Goal: Task Accomplishment & Management: Use online tool/utility

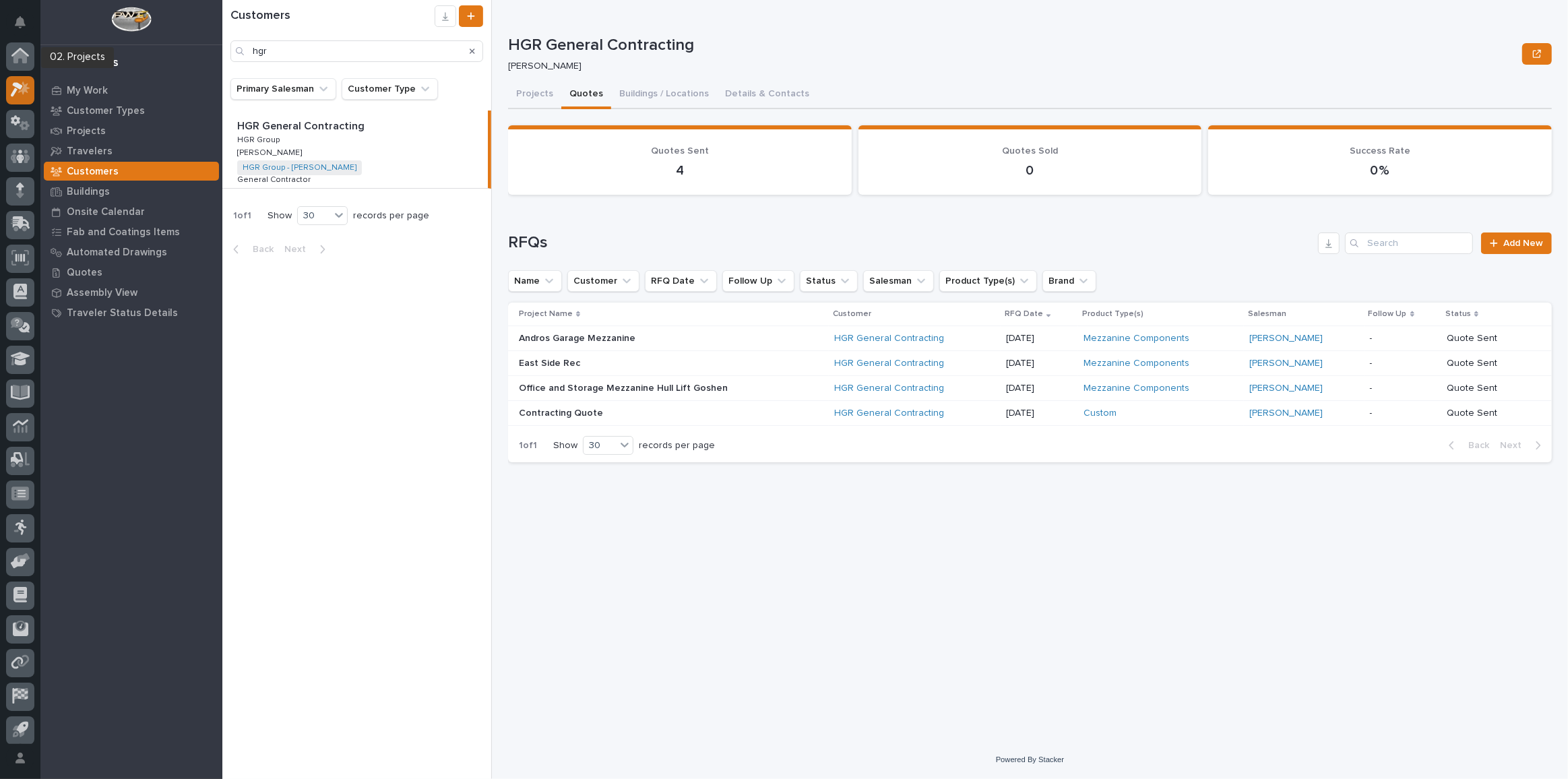
scroll to position [33, 0]
click at [105, 89] on p "My Work" at bounding box center [87, 91] width 41 height 12
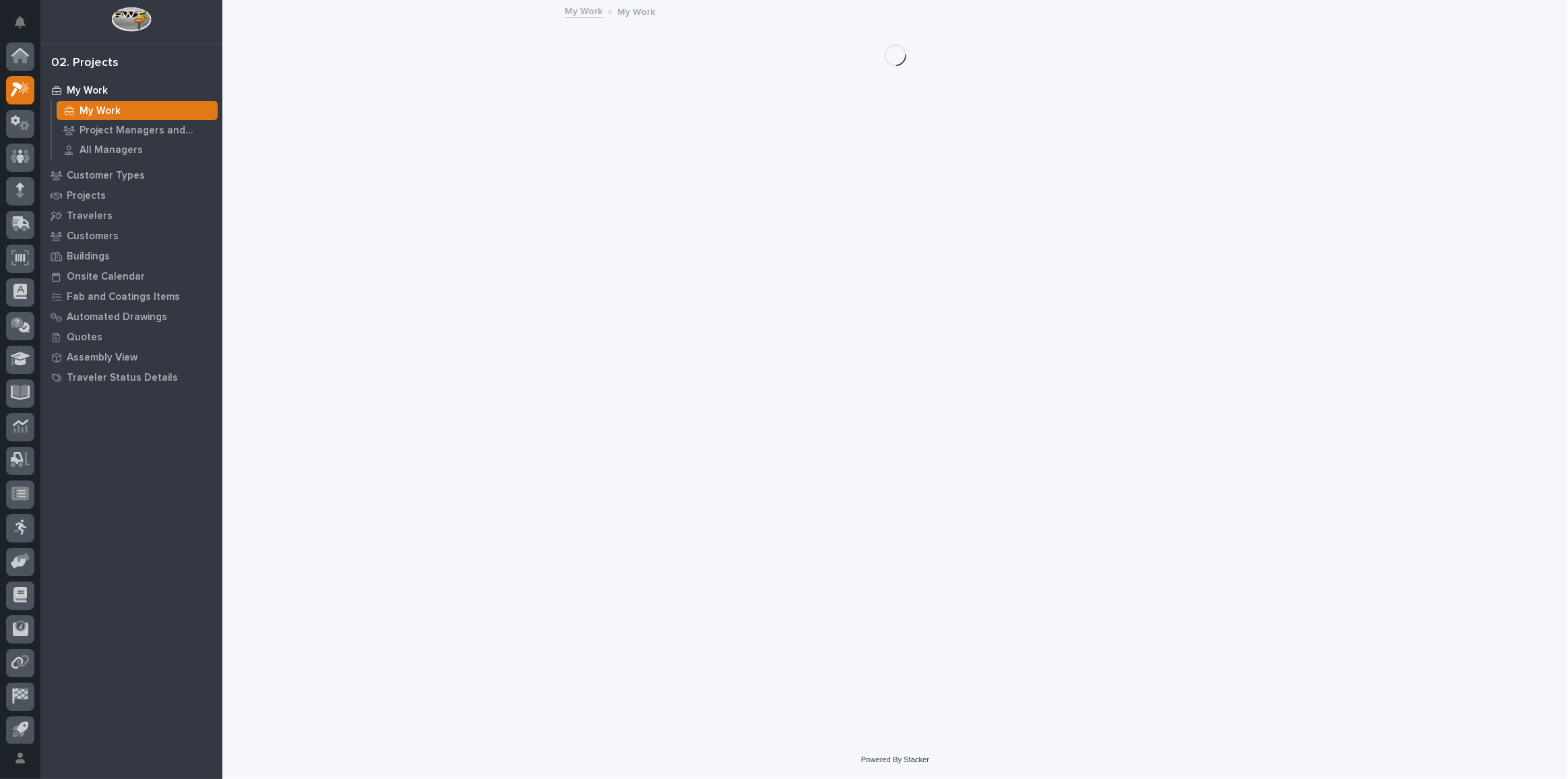
scroll to position [33, 0]
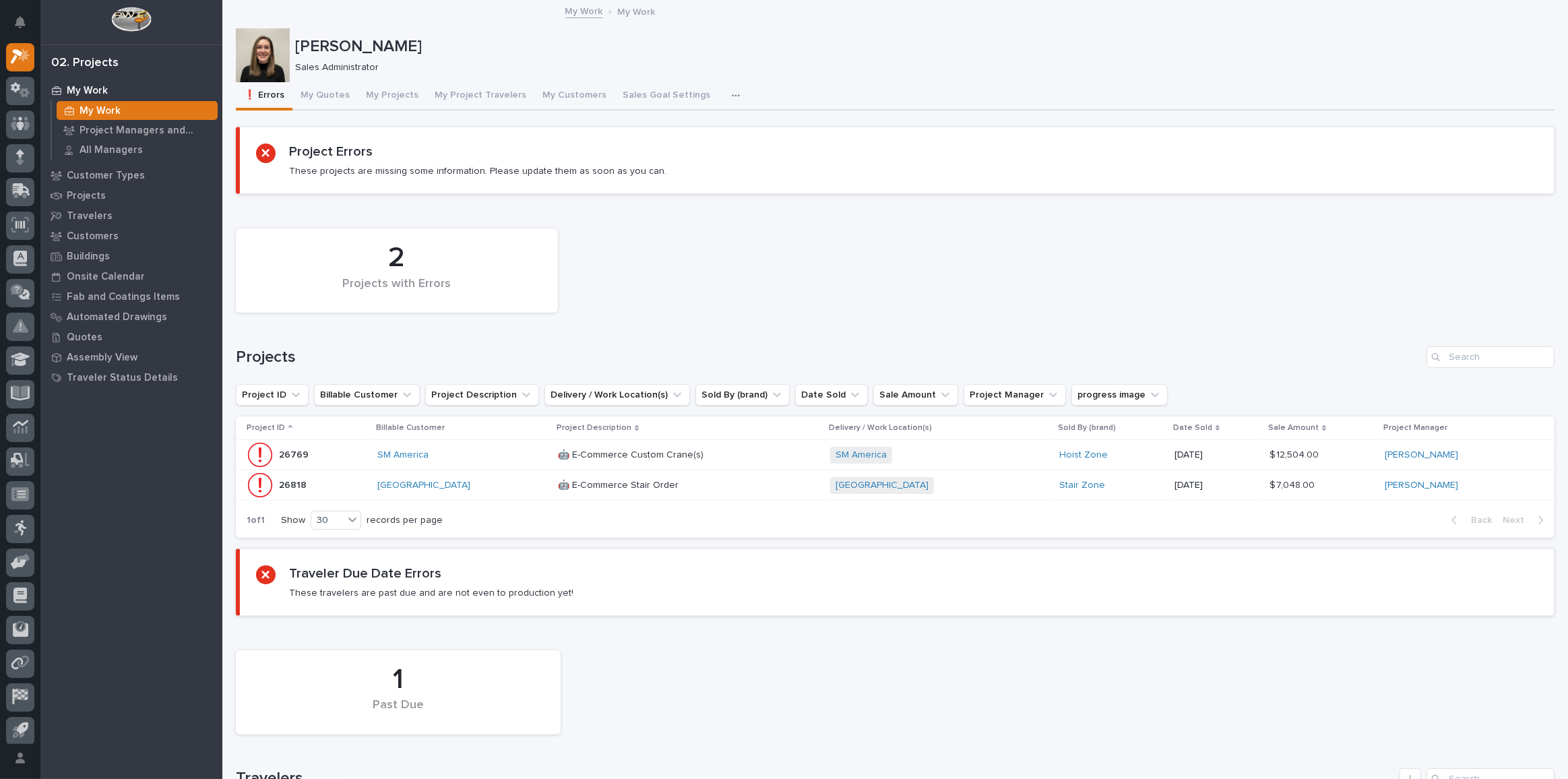
click at [488, 486] on div "[GEOGRAPHIC_DATA]" at bounding box center [462, 484] width 169 height 11
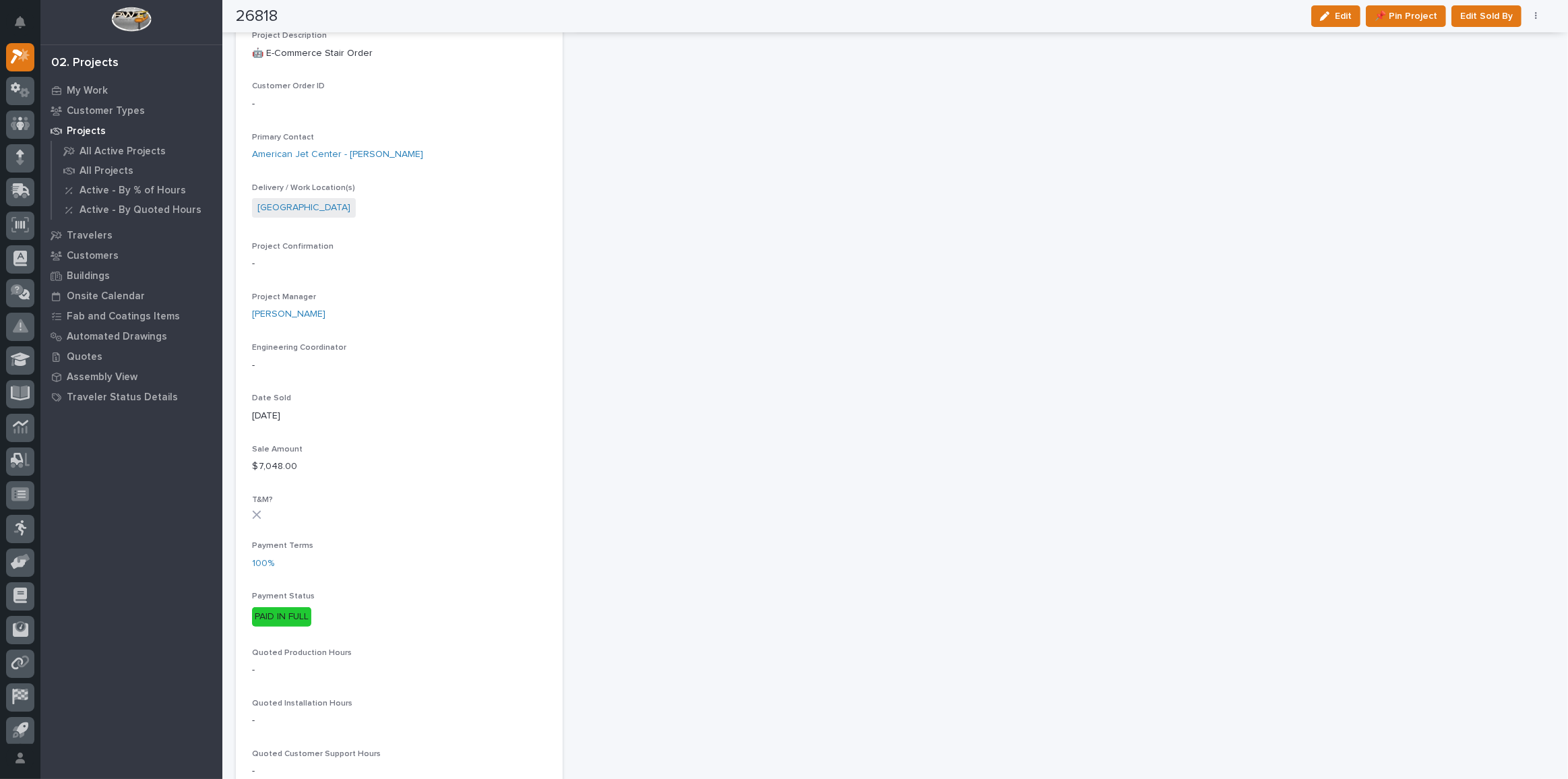
scroll to position [122, 0]
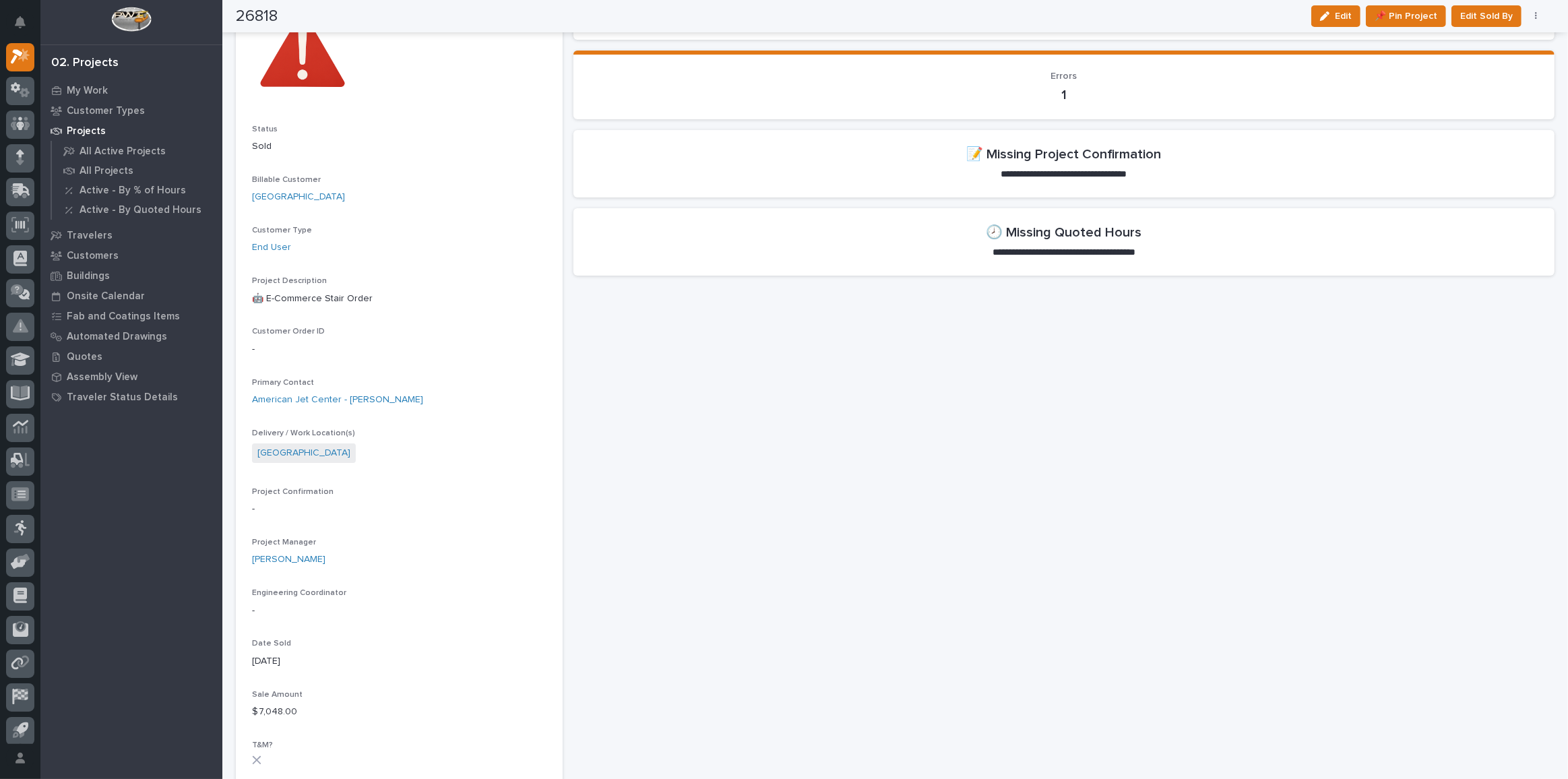
drag, startPoint x: 1325, startPoint y: 14, endPoint x: 1517, endPoint y: 500, distance: 522.6
click at [1325, 14] on icon "button" at bounding box center [1324, 15] width 9 height 9
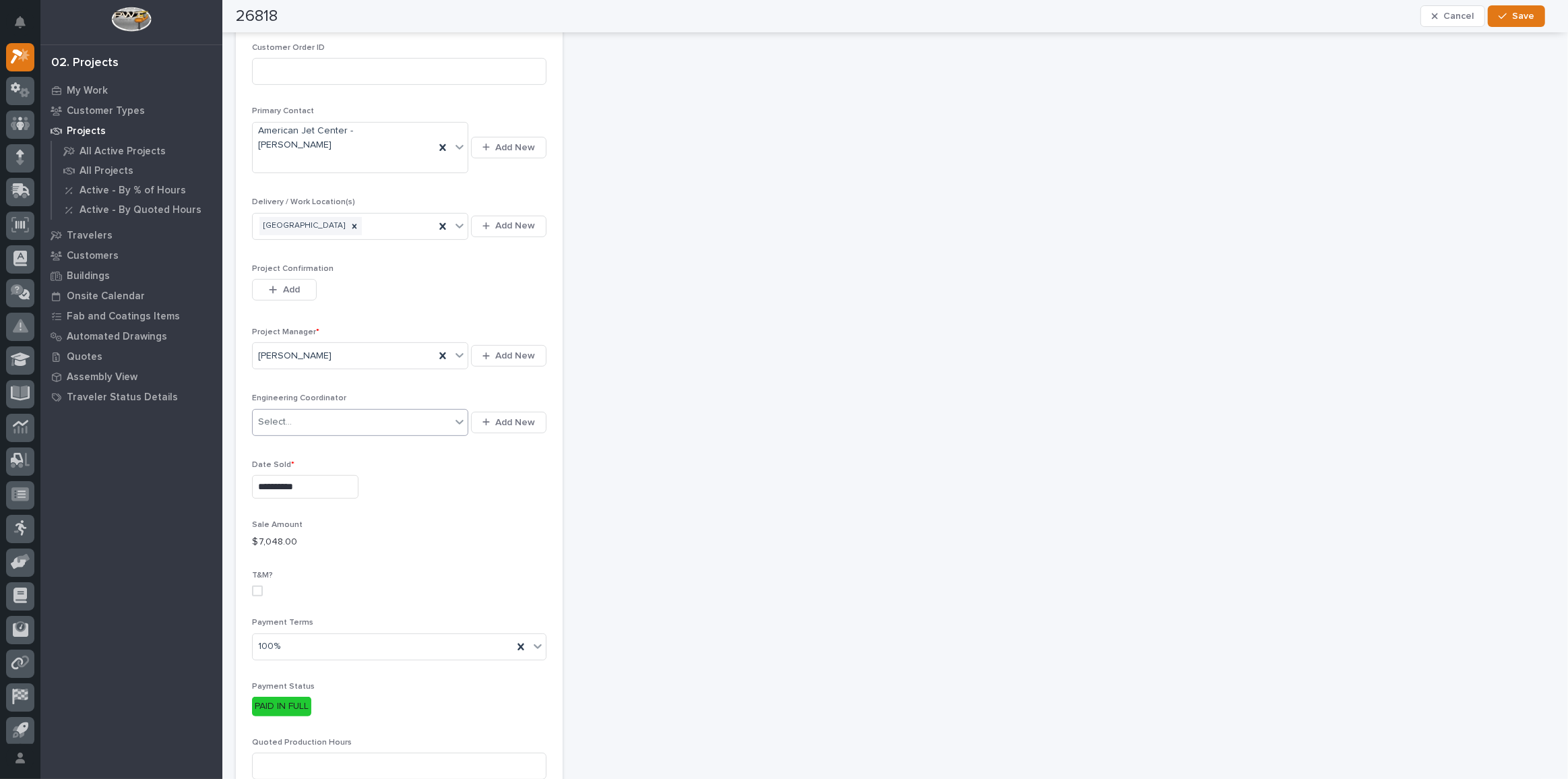
scroll to position [428, 0]
click at [286, 283] on span "Add" at bounding box center [291, 289] width 17 height 12
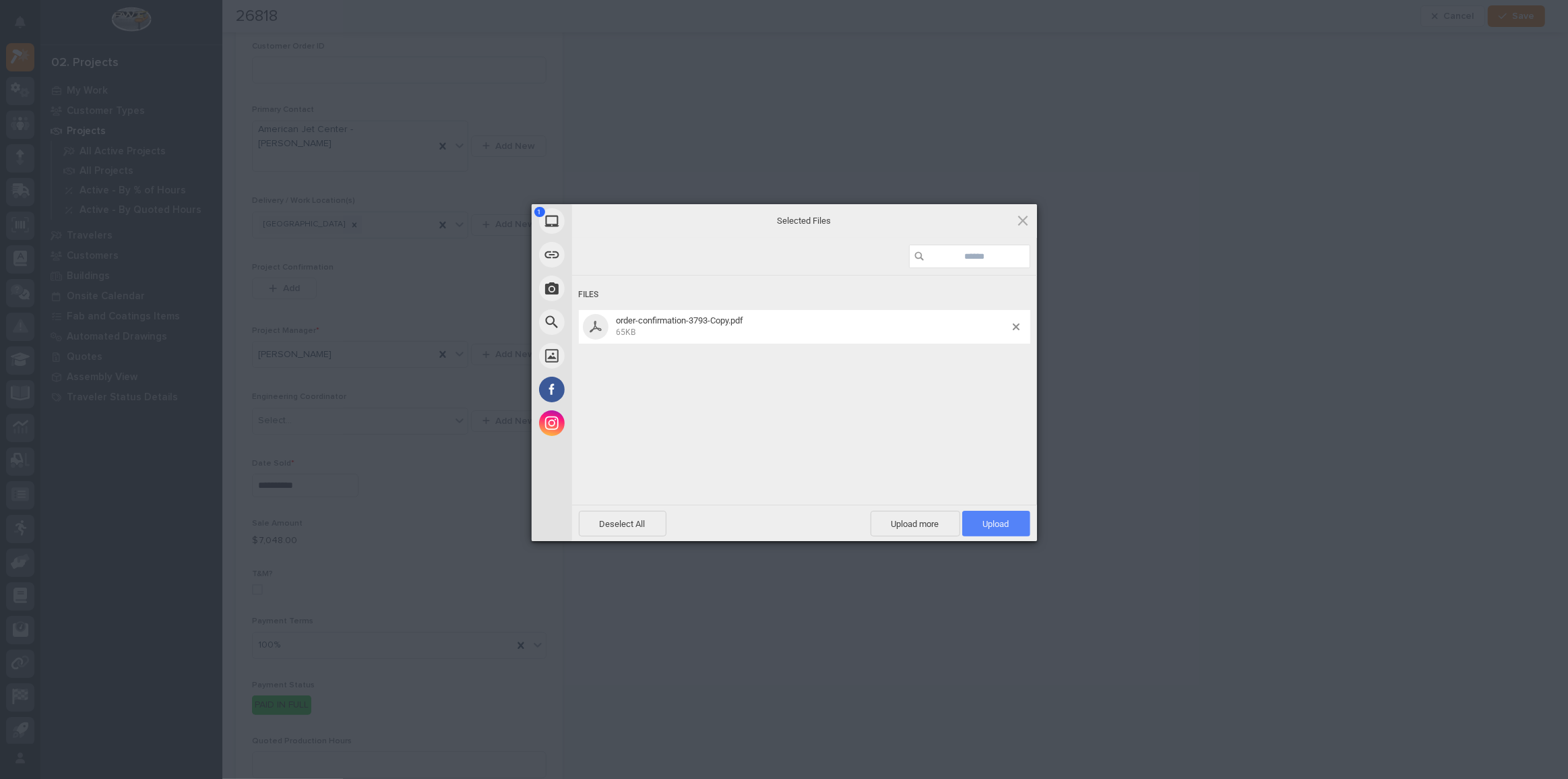
click at [1016, 524] on span "Upload 1" at bounding box center [997, 524] width 68 height 26
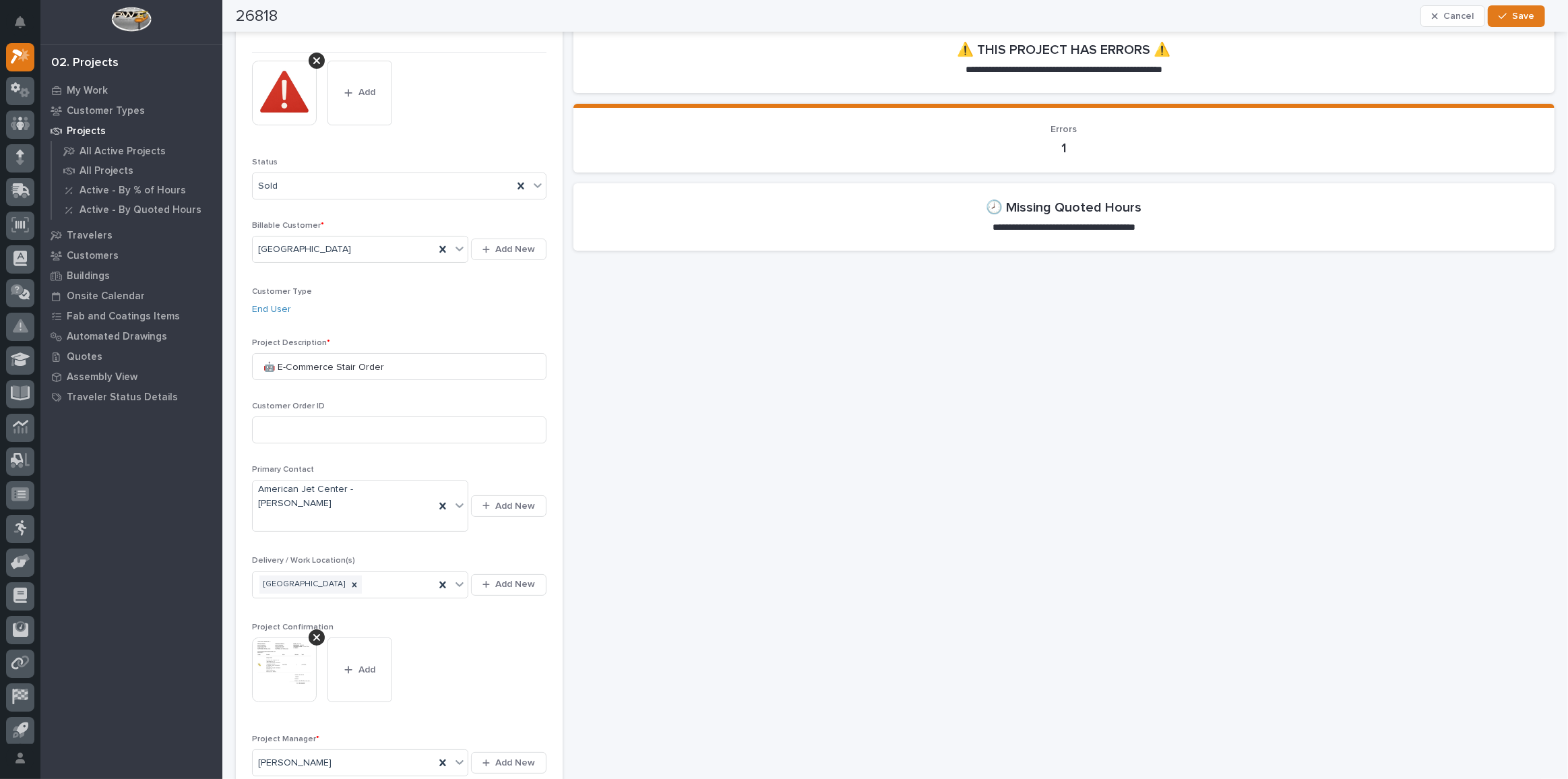
scroll to position [0, 0]
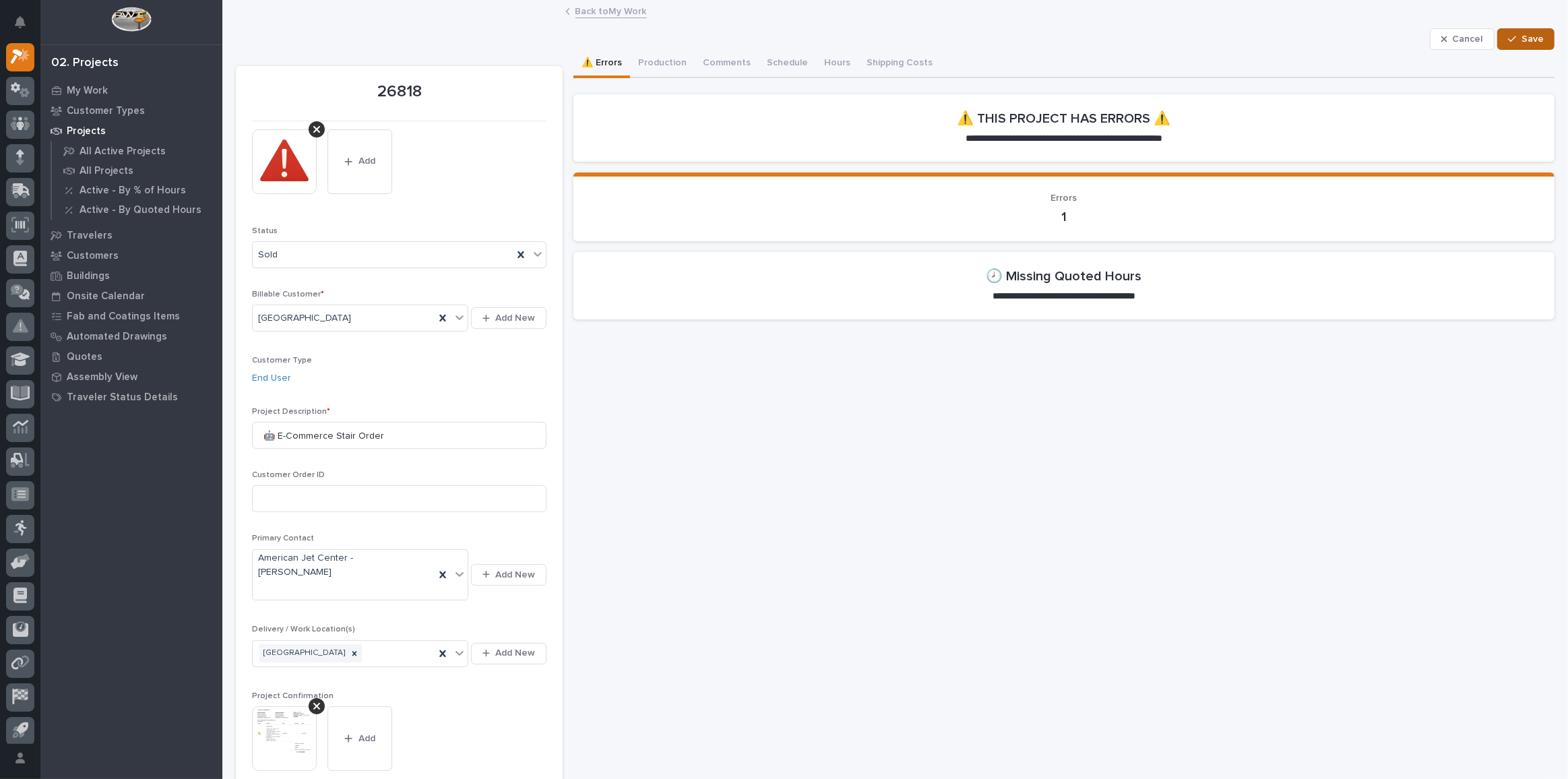
click at [1522, 40] on span "Save" at bounding box center [1533, 39] width 22 height 12
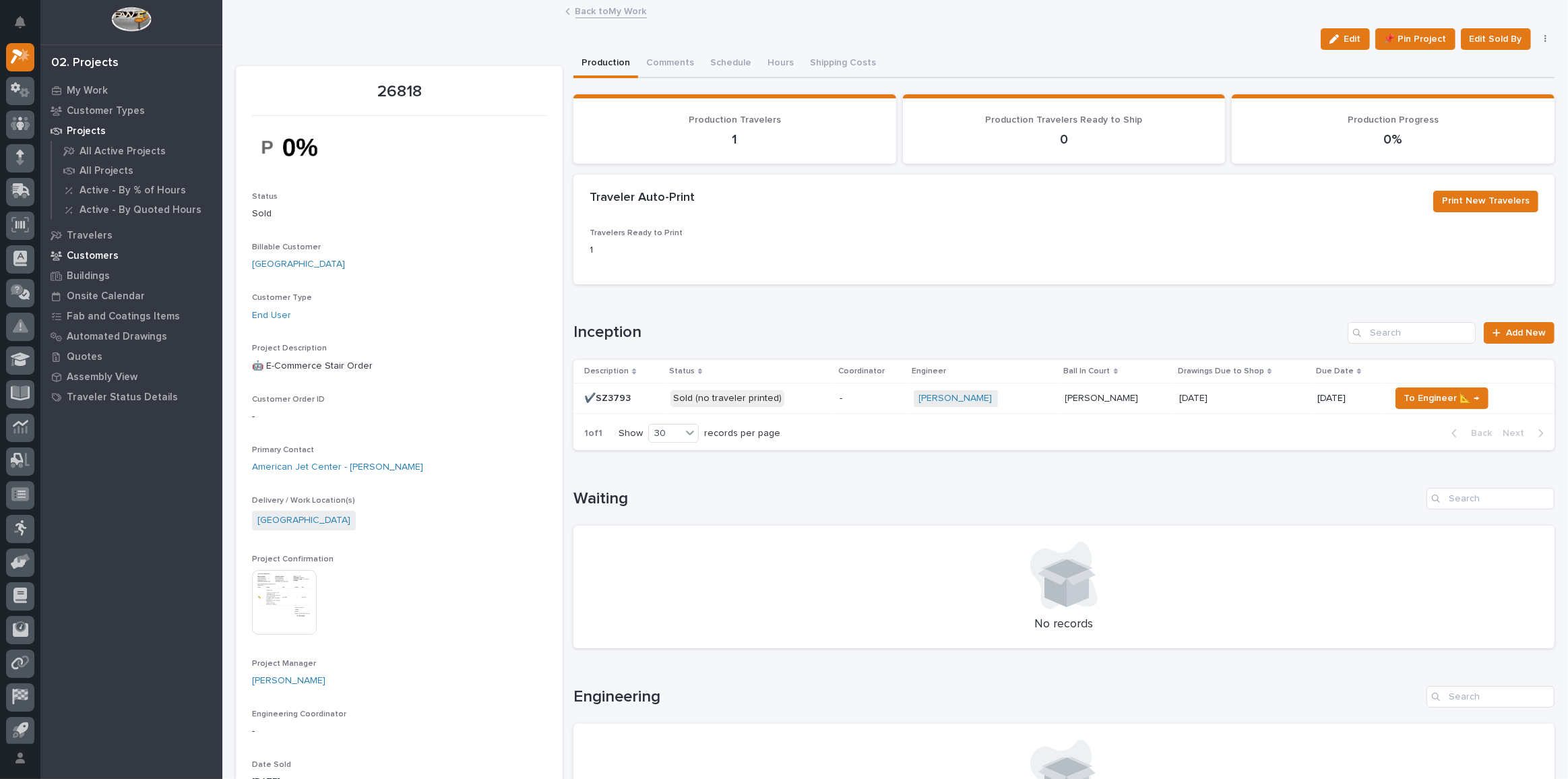
click at [89, 258] on p "Customers" at bounding box center [92, 256] width 52 height 12
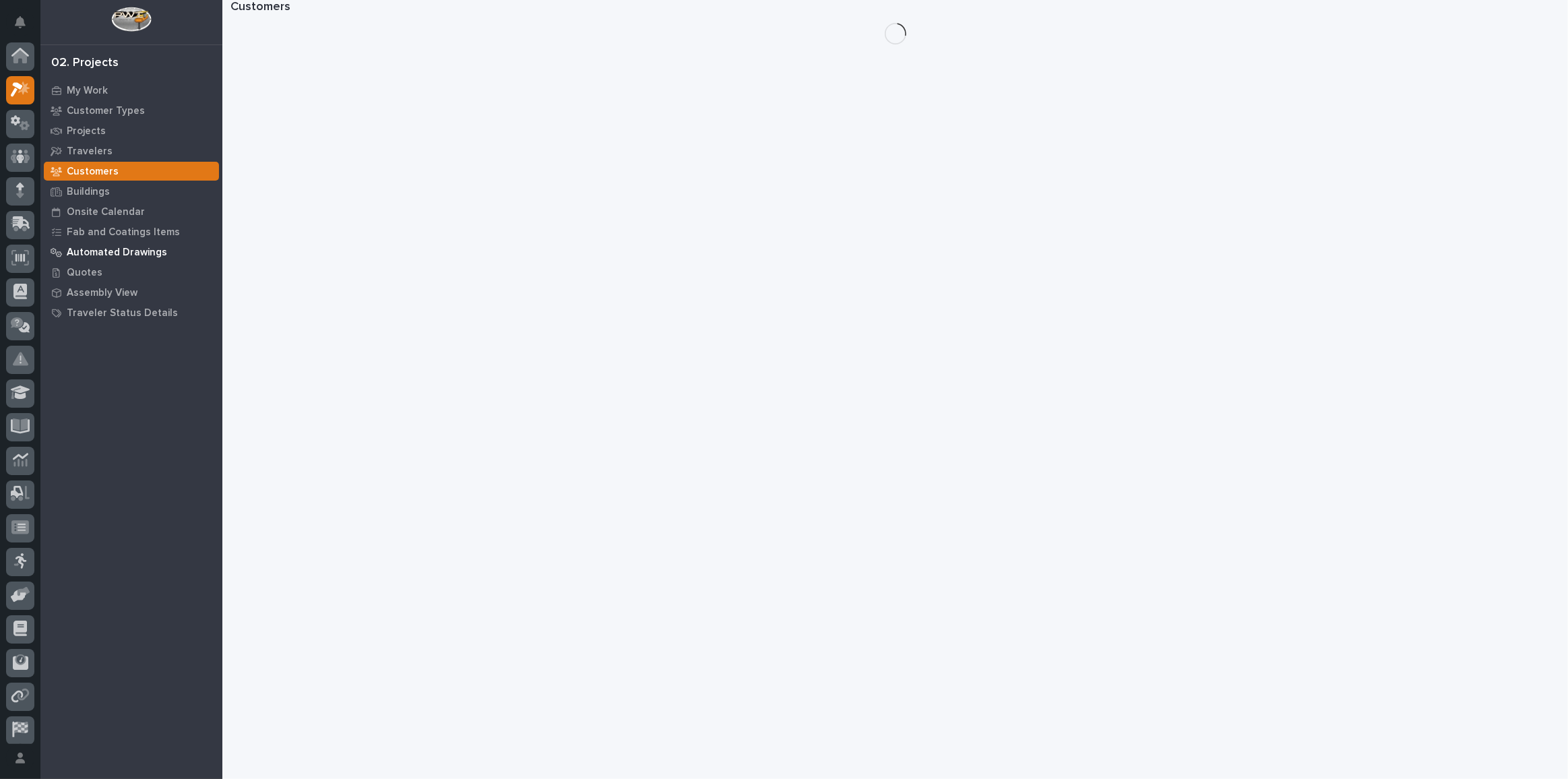
scroll to position [33, 0]
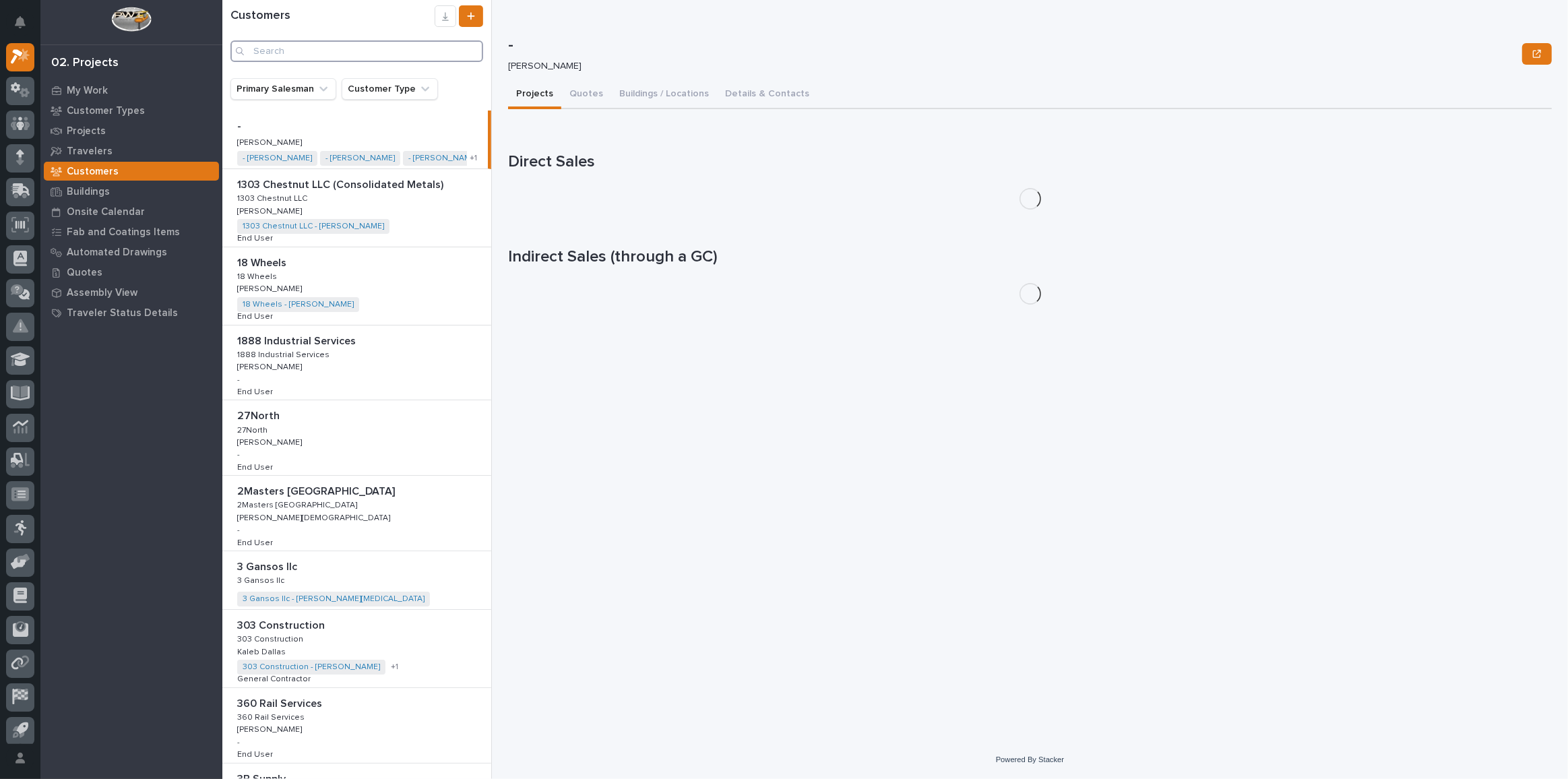
click at [313, 56] on input "Search" at bounding box center [357, 50] width 253 height 21
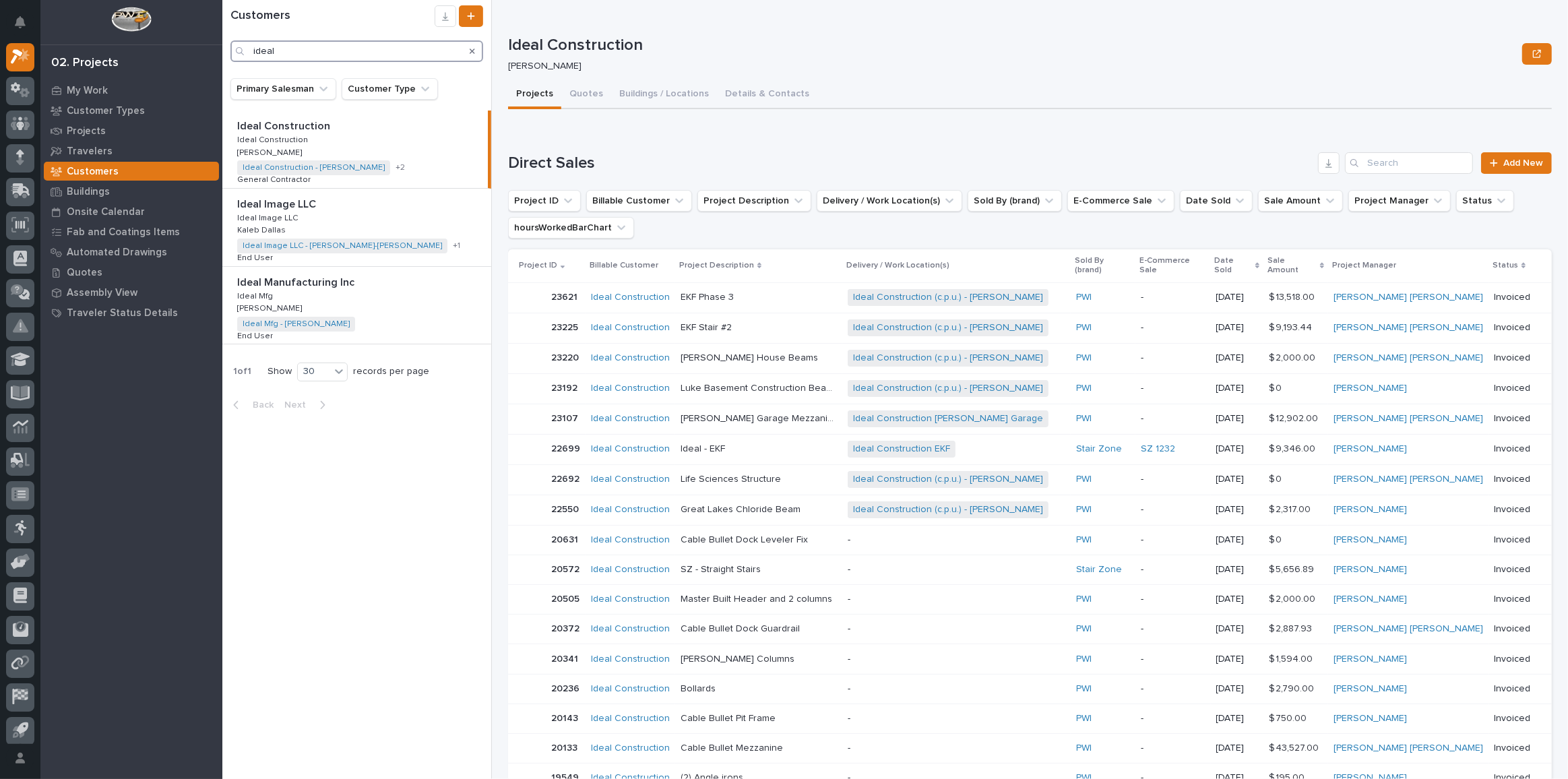
type input "ideal"
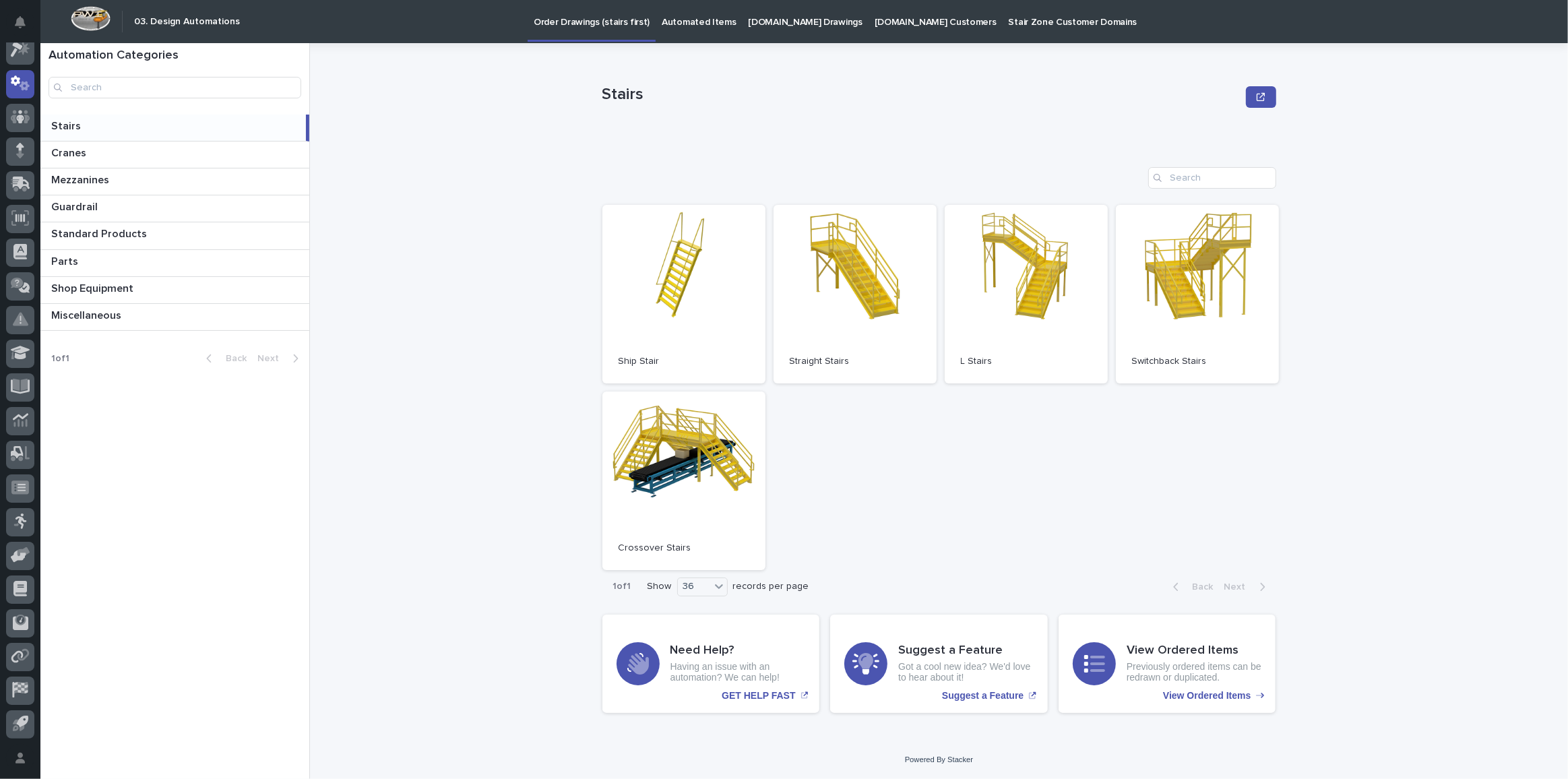
click at [800, 25] on p "[DOMAIN_NAME] Drawings" at bounding box center [806, 14] width 114 height 28
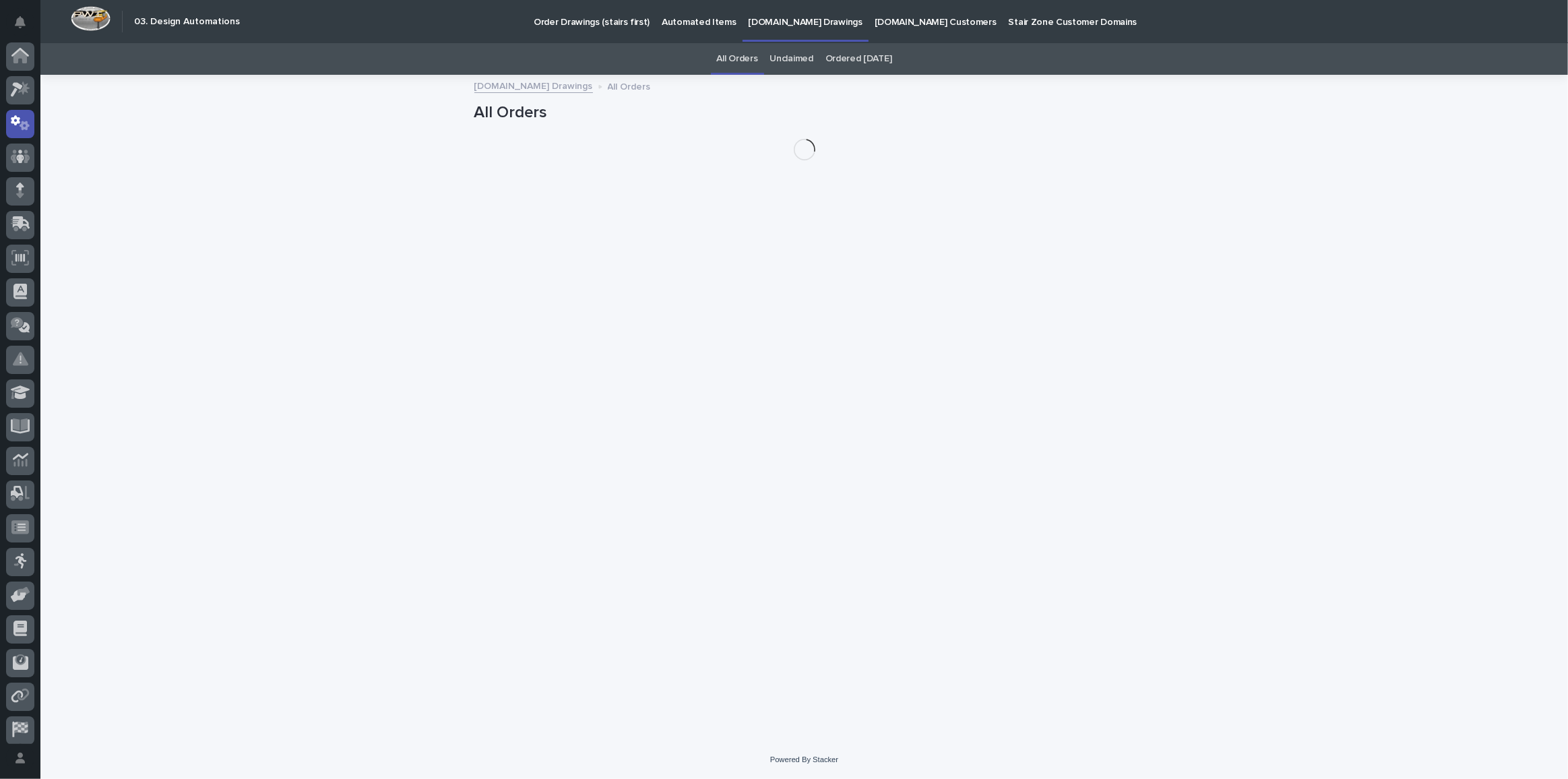
scroll to position [40, 0]
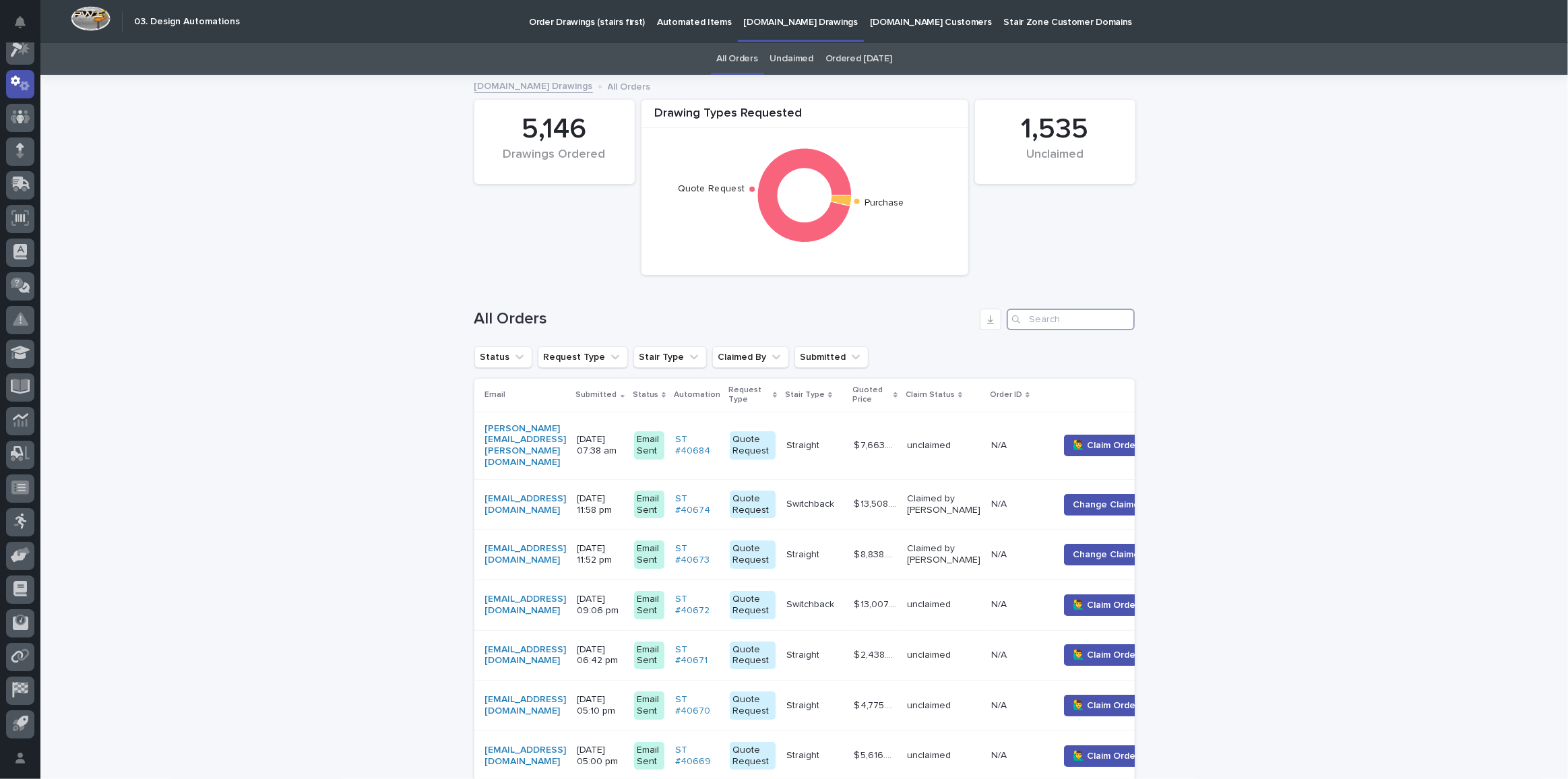
click at [1039, 323] on input "Search" at bounding box center [1071, 318] width 128 height 21
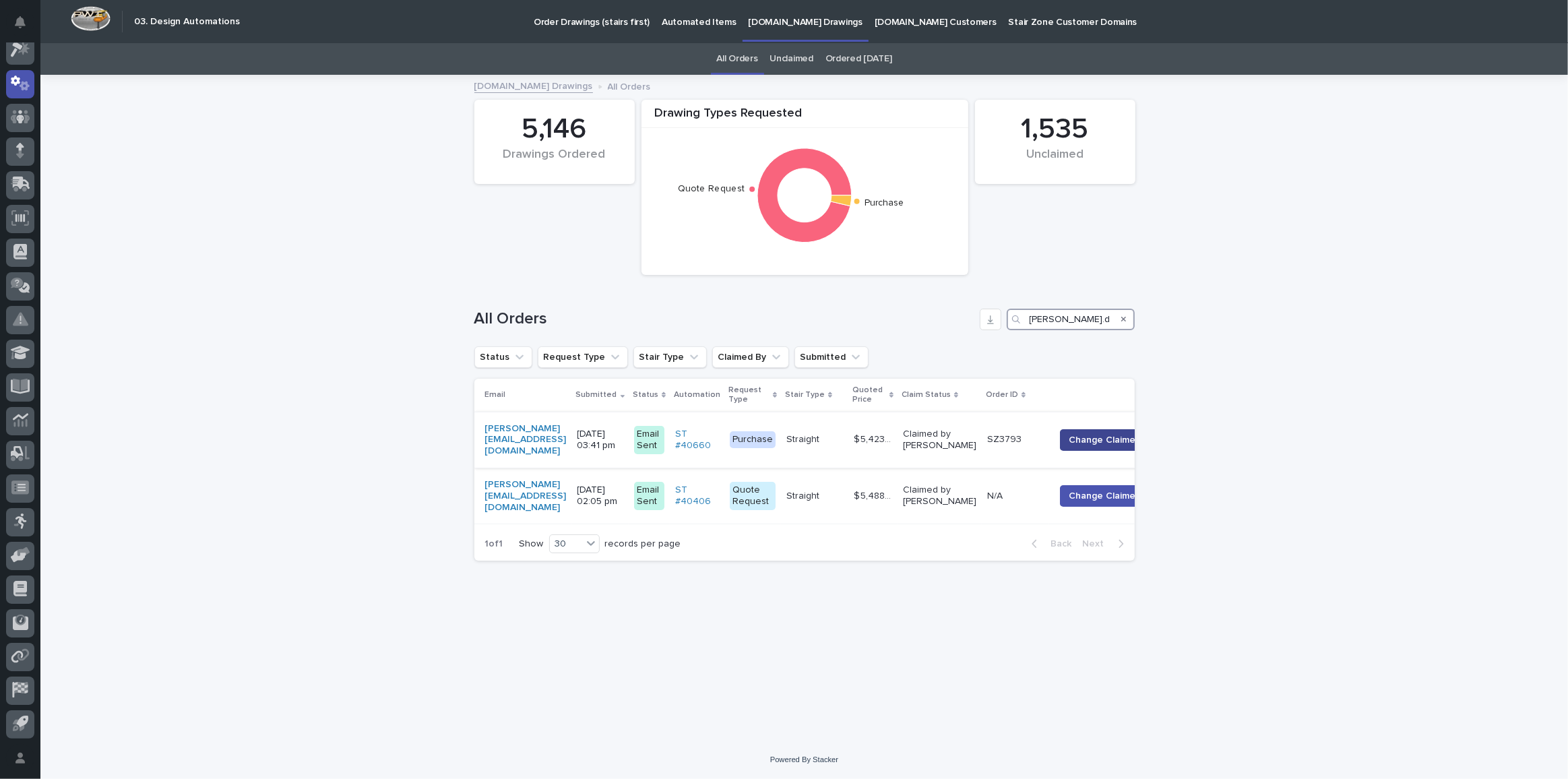
type input "[PERSON_NAME].d"
click at [1123, 437] on button "Change Claimer" at bounding box center [1104, 439] width 88 height 21
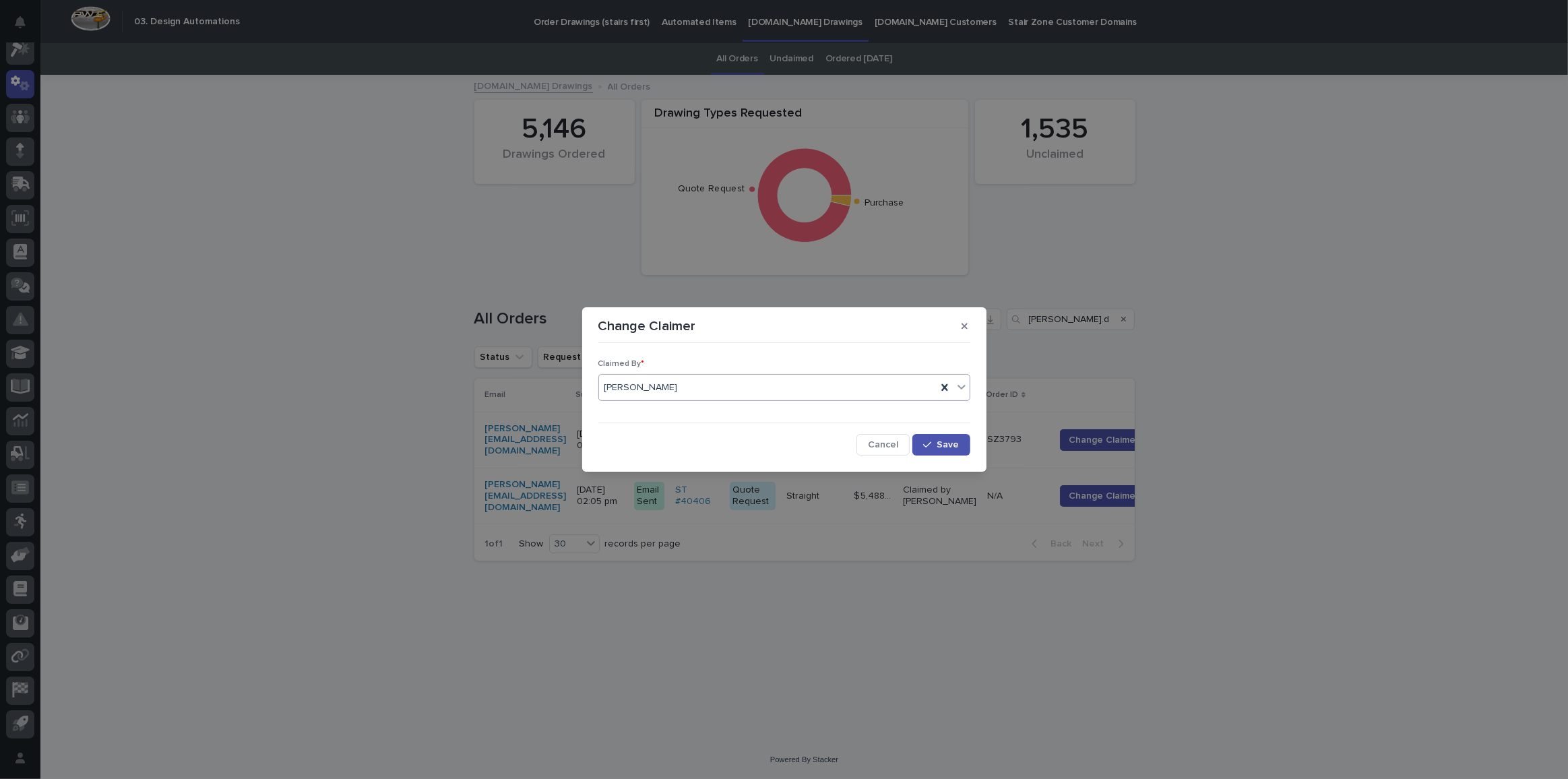
click at [777, 393] on div "Roark Jones" at bounding box center [767, 387] width 337 height 22
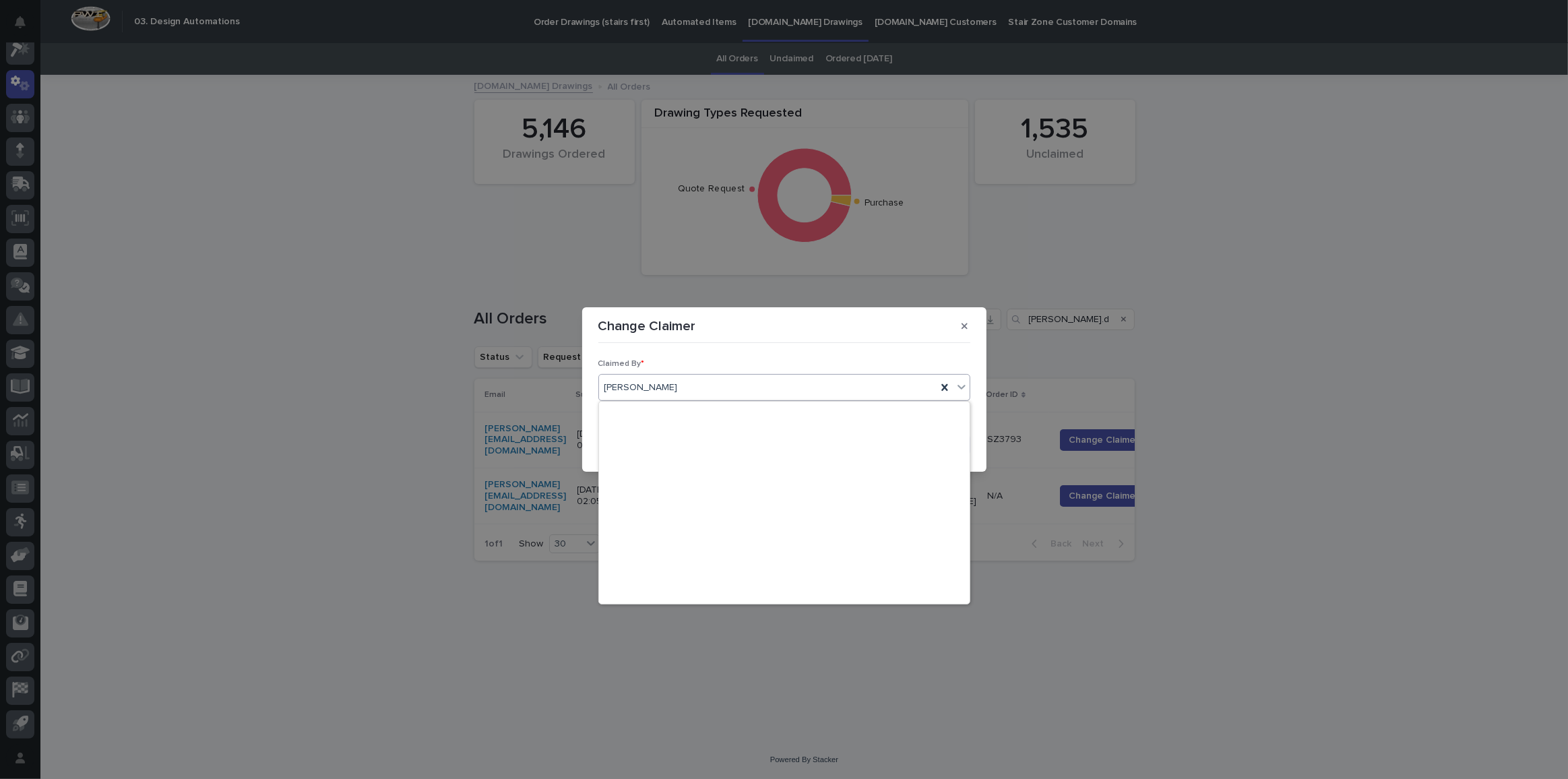
scroll to position [5541, 0]
type input "**"
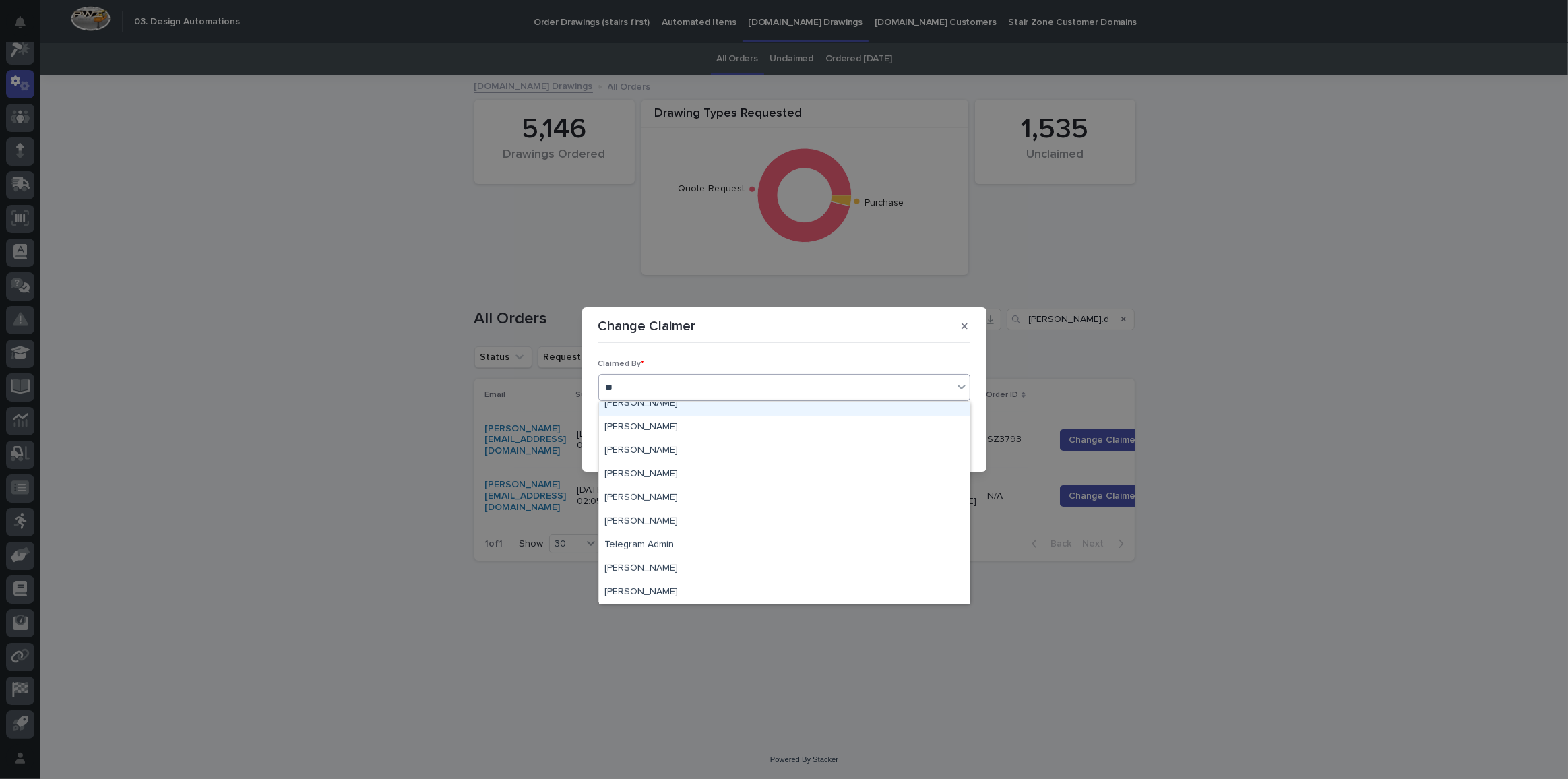
click at [654, 405] on div "Michelle Moore" at bounding box center [784, 404] width 370 height 24
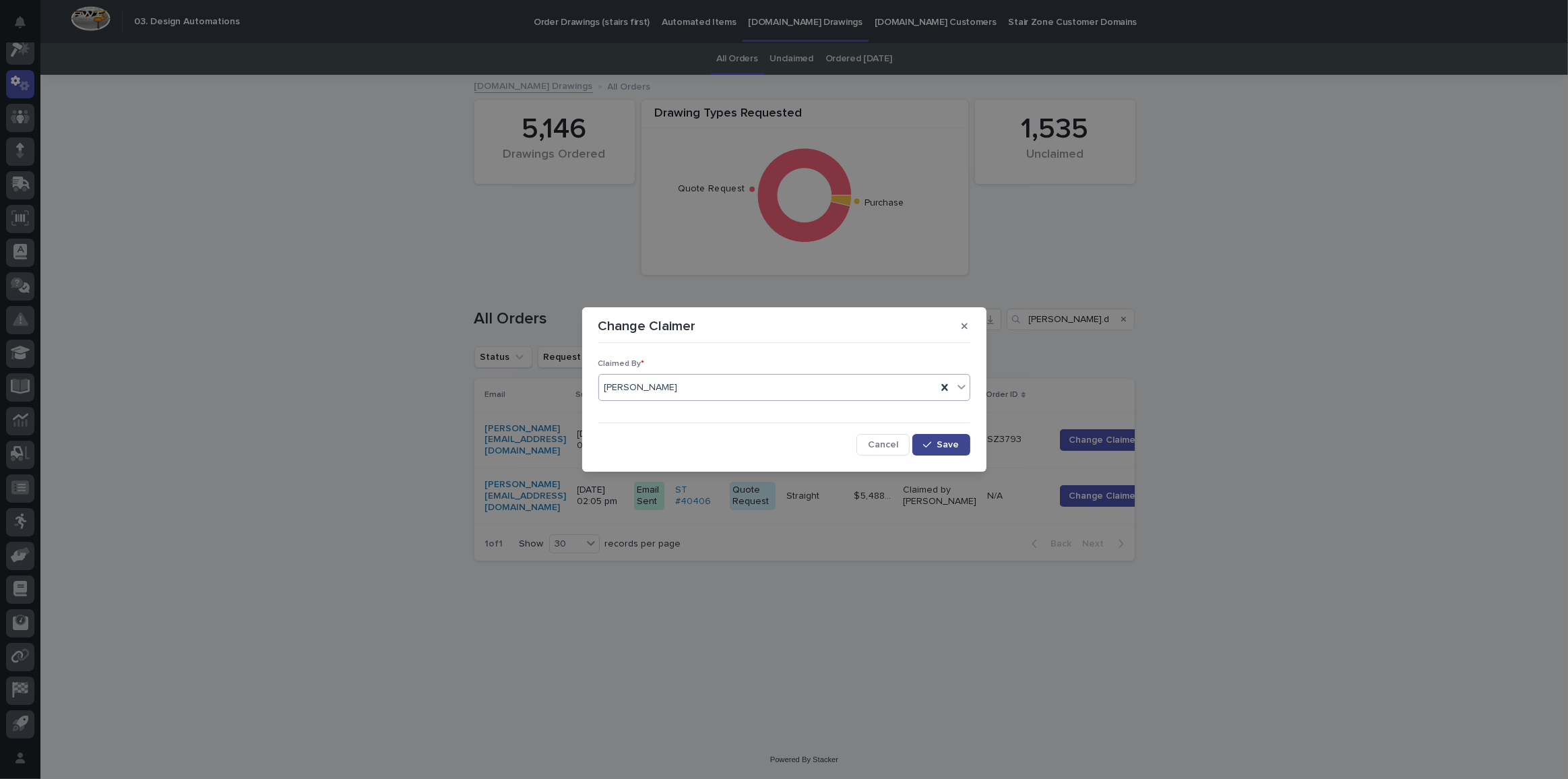
click at [961, 449] on button "Save" at bounding box center [940, 444] width 57 height 21
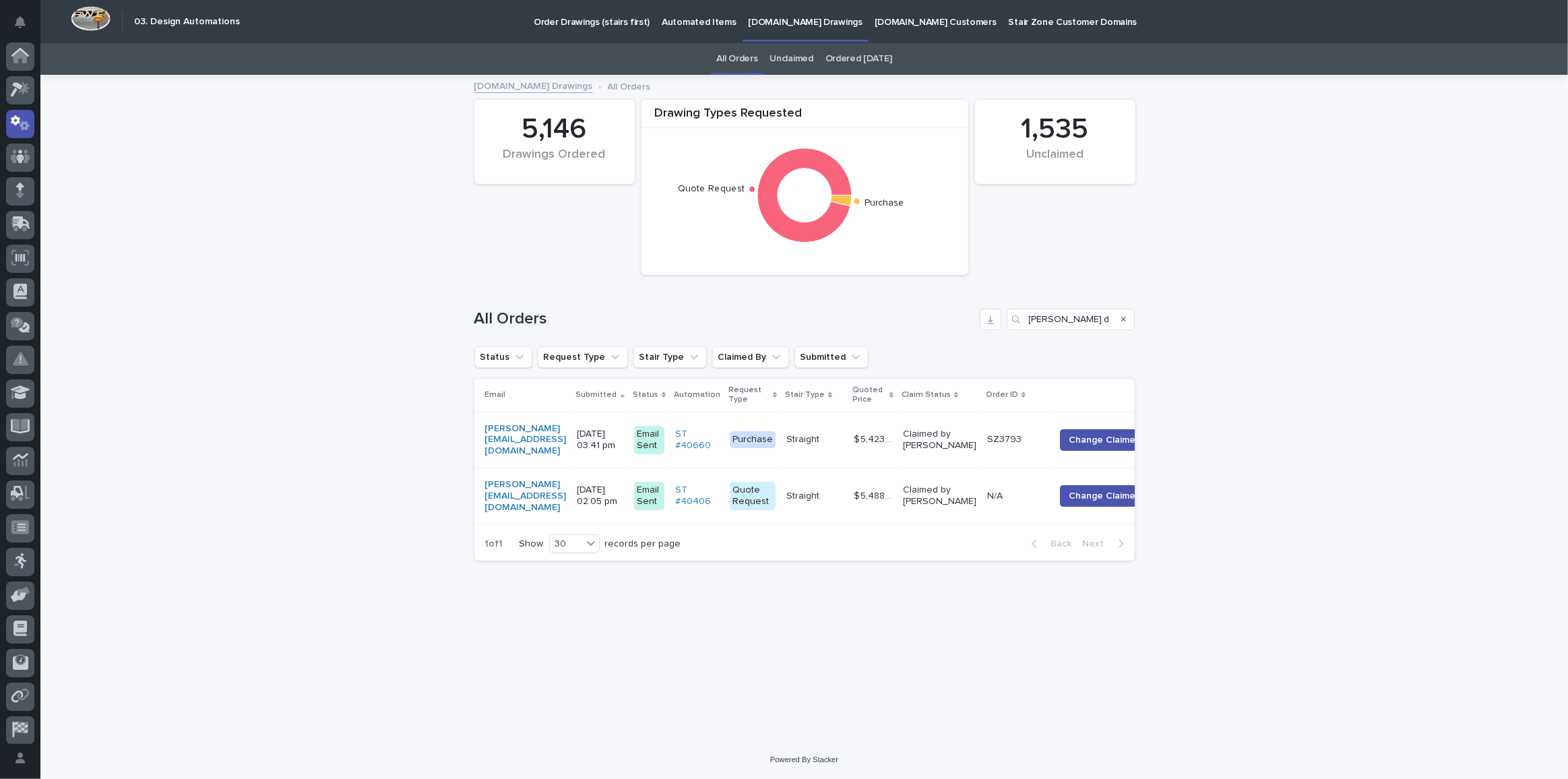
scroll to position [40, 0]
